Goal: Answer question/provide support

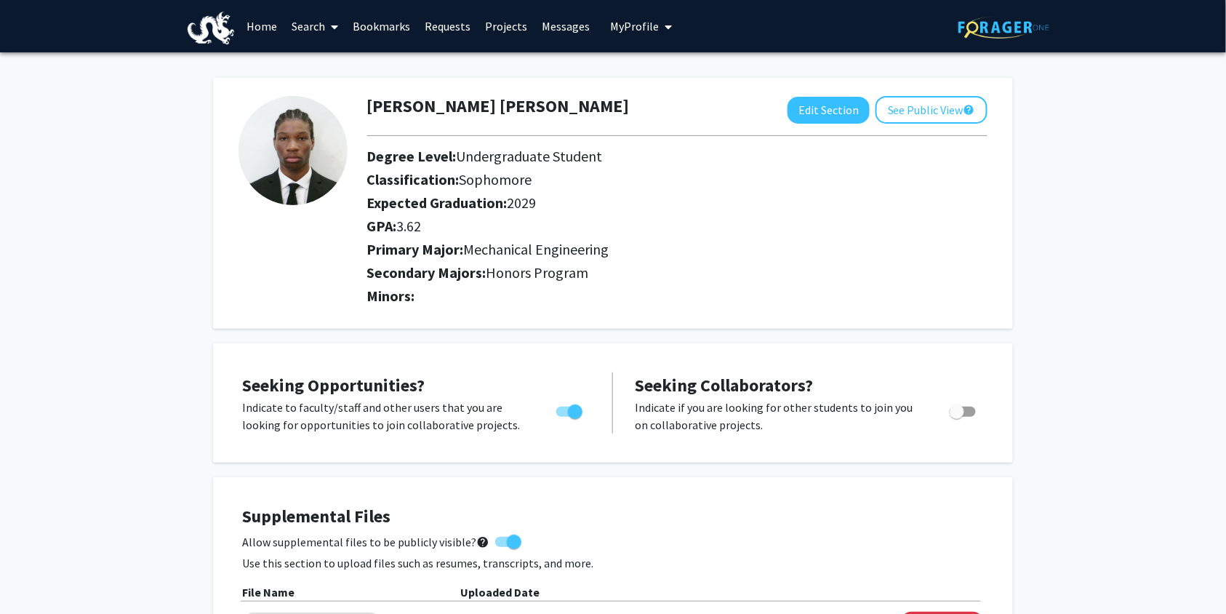
click at [460, 26] on link "Requests" at bounding box center [447, 26] width 60 height 51
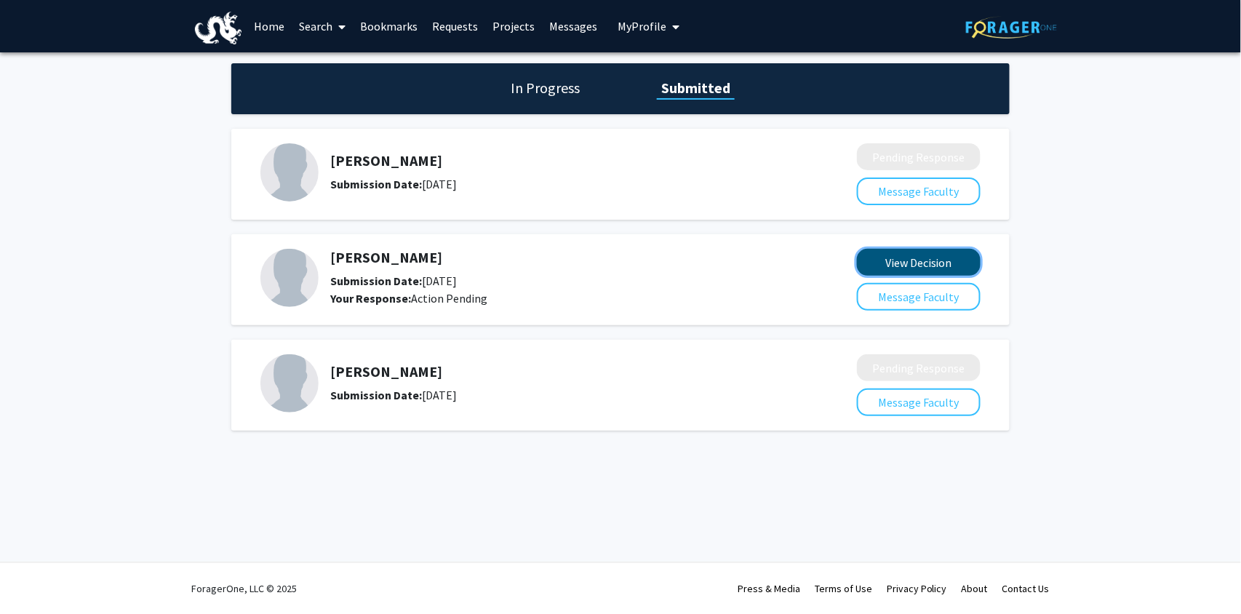
click at [886, 266] on button "View Decision" at bounding box center [919, 262] width 124 height 27
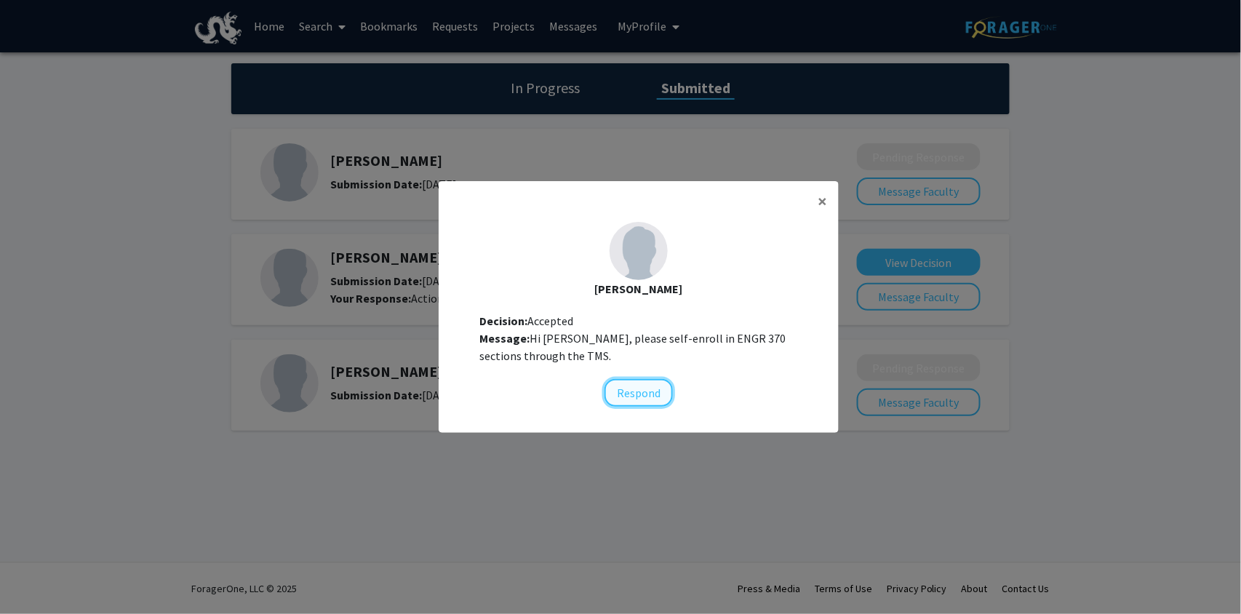
click at [649, 394] on button "Respond" at bounding box center [638, 393] width 68 height 28
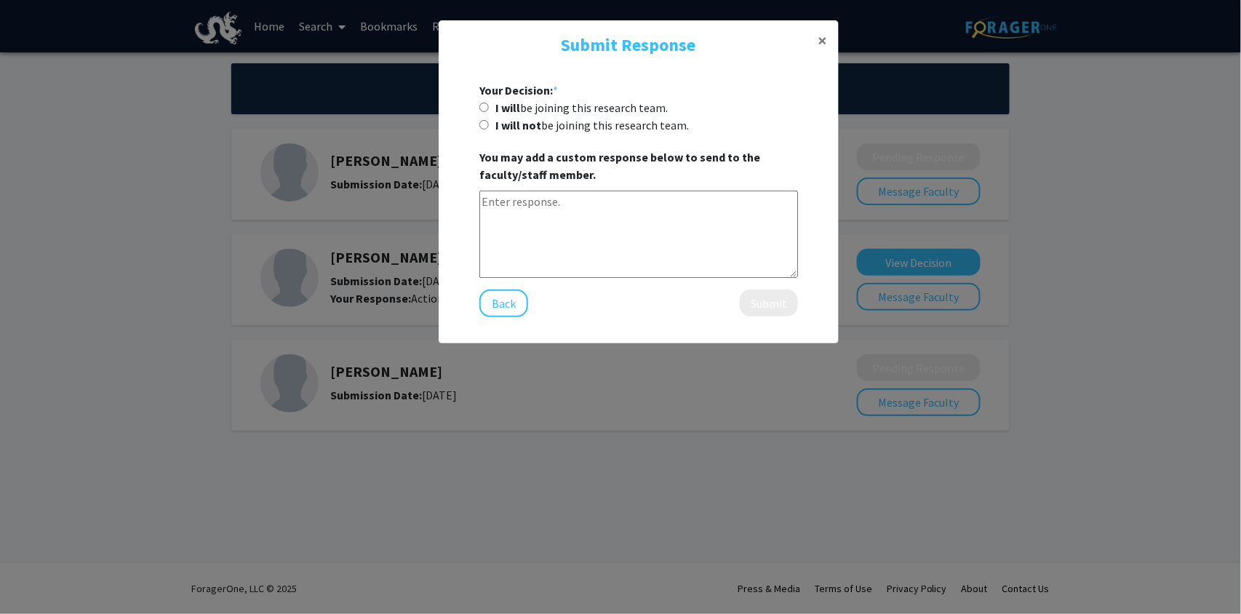
click at [486, 108] on input "I will be joining this research team." at bounding box center [483, 107] width 9 height 9
radio input "true"
click at [562, 208] on textarea at bounding box center [638, 234] width 319 height 87
type textarea "Got it! Thank you for the opportunity to work with you!"
click at [771, 304] on button "Submit" at bounding box center [769, 302] width 58 height 27
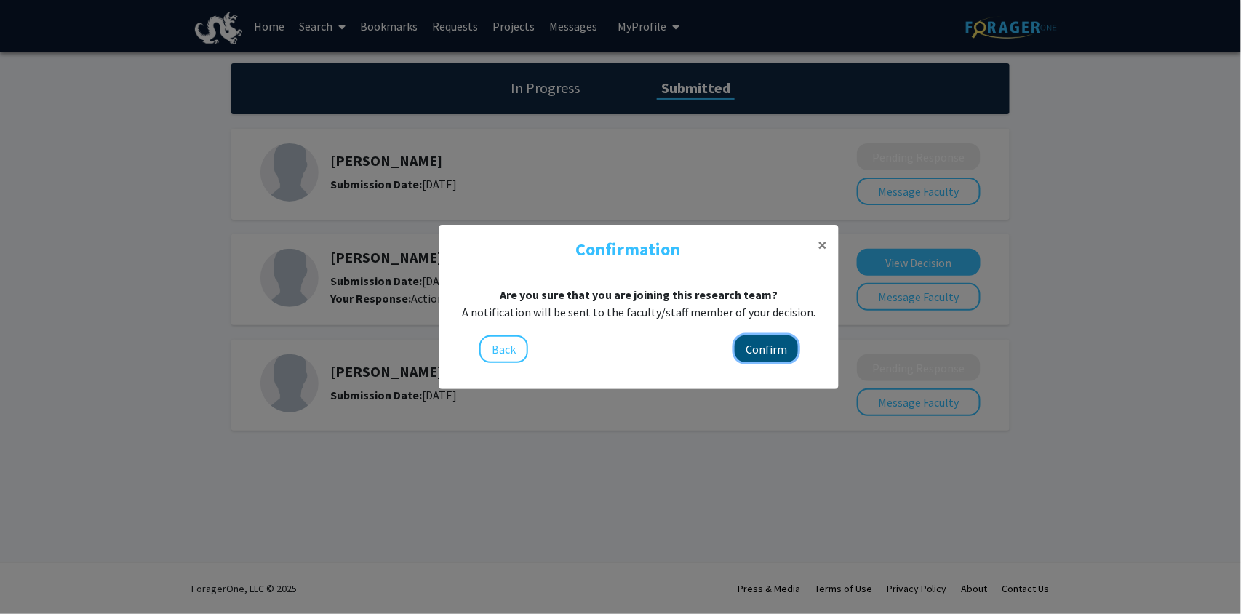
click at [778, 355] on button "Confirm" at bounding box center [766, 348] width 63 height 27
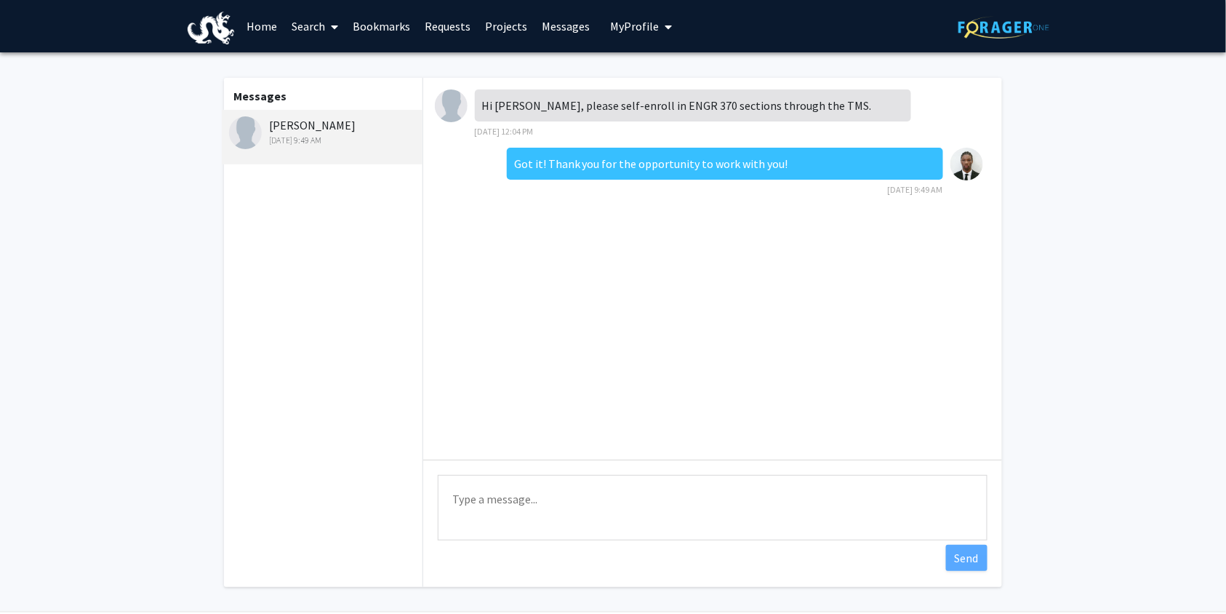
click at [435, 31] on link "Requests" at bounding box center [447, 26] width 60 height 51
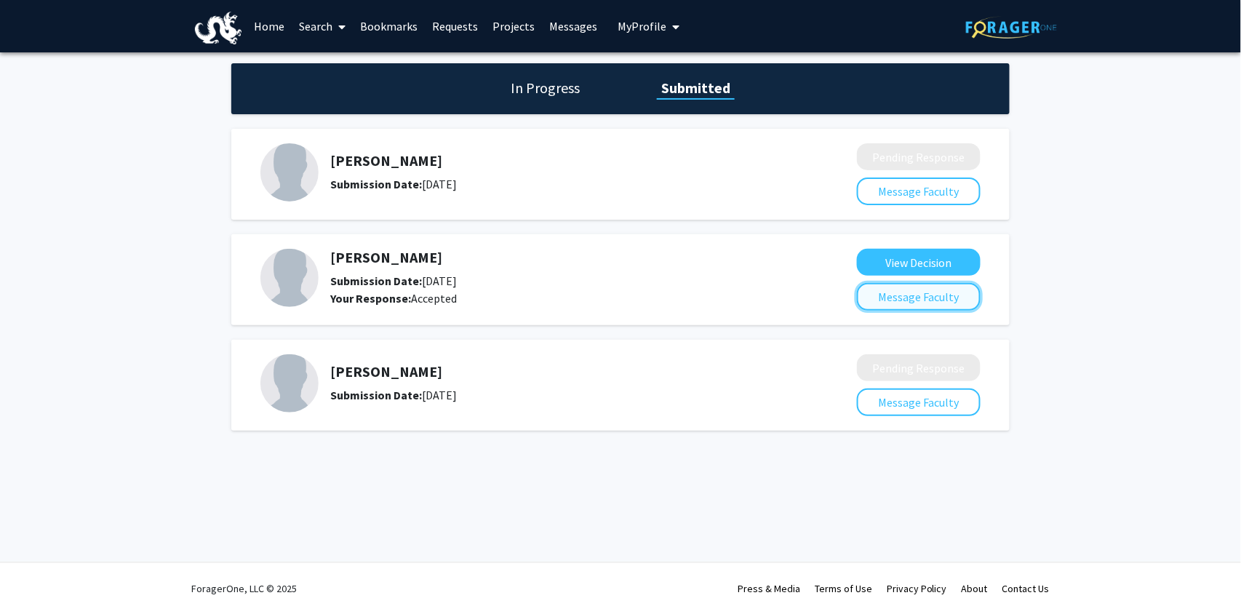
click at [867, 293] on button "Message Faculty" at bounding box center [919, 297] width 124 height 28
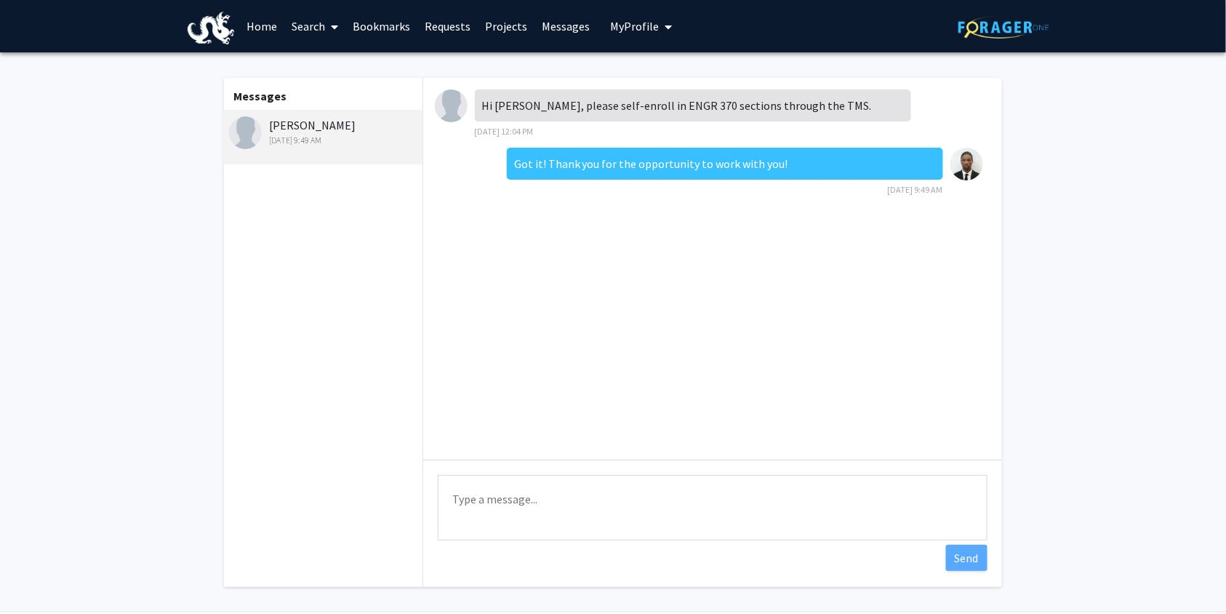
click at [762, 482] on textarea "Type a message" at bounding box center [713, 507] width 550 height 65
type textarea "Also what date will we begin the projects?"
click at [956, 563] on button "Send" at bounding box center [966, 558] width 41 height 26
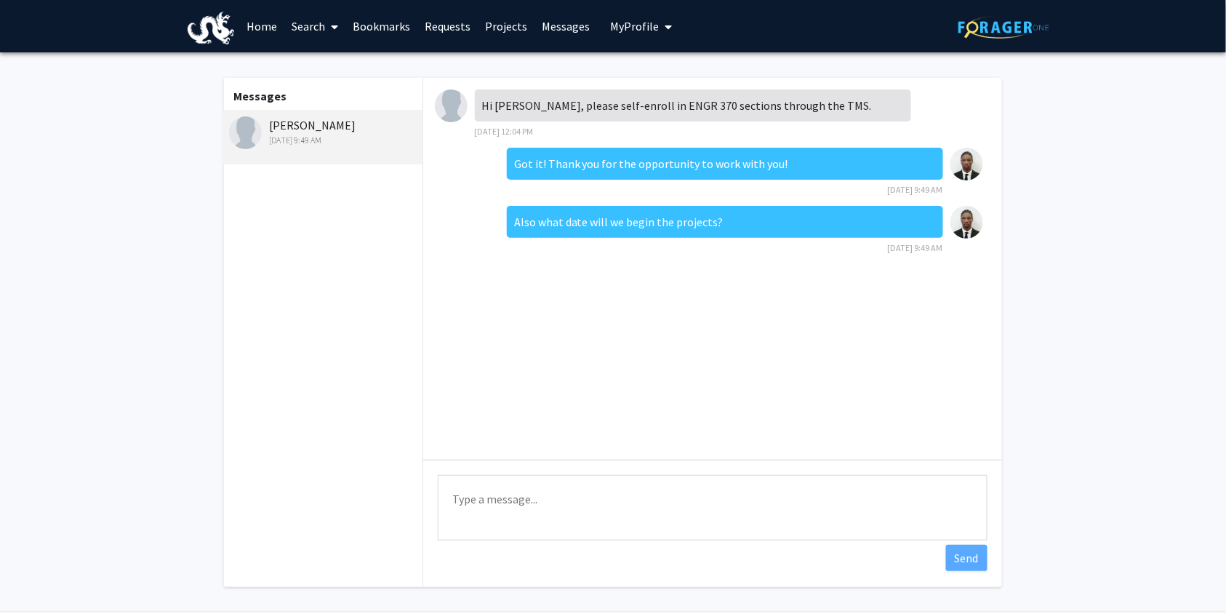
click at [448, 34] on link "Requests" at bounding box center [447, 26] width 60 height 51
